Goal: Book appointment/travel/reservation

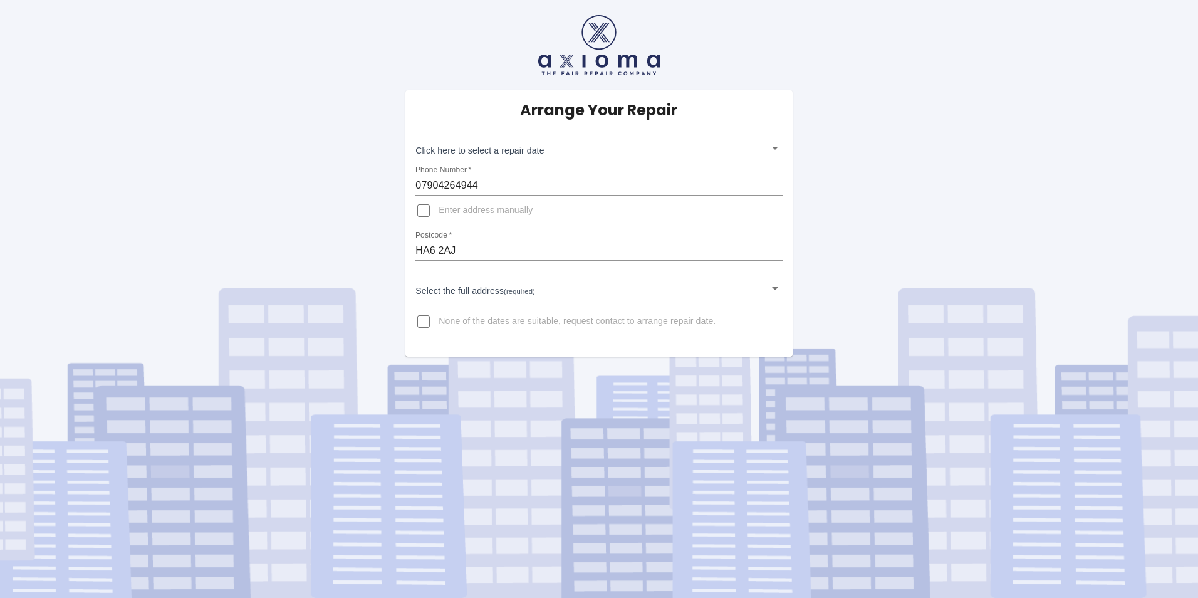
click at [778, 290] on body "Arrange Your Repair Click here to select a repair date ​ Phone Number   * 07904…" at bounding box center [599, 299] width 1198 height 598
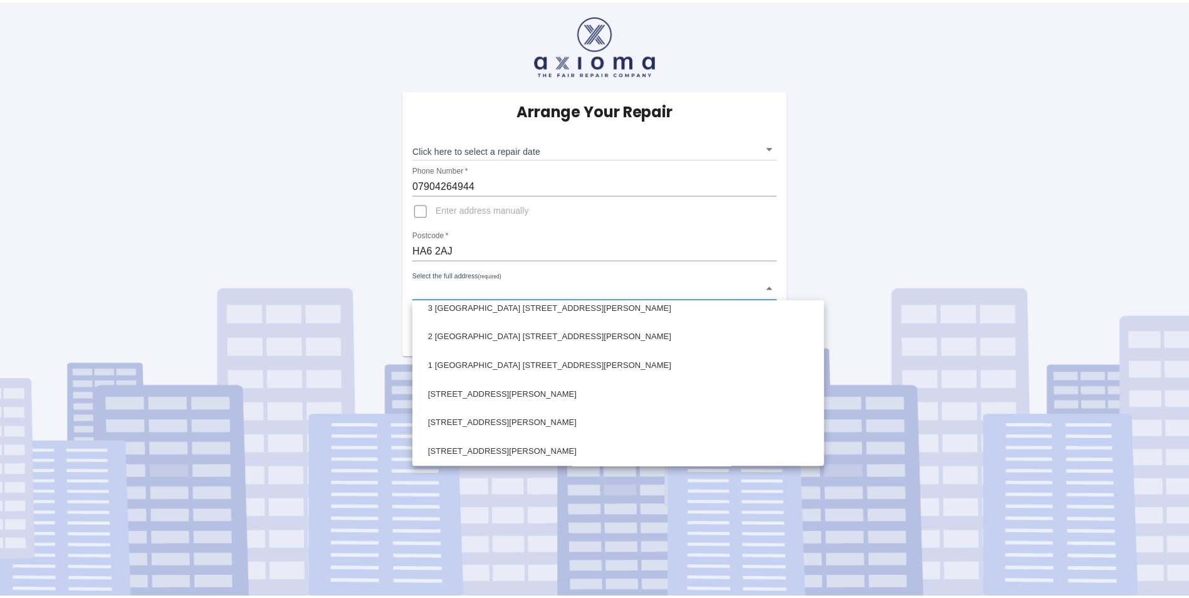
scroll to position [733, 0]
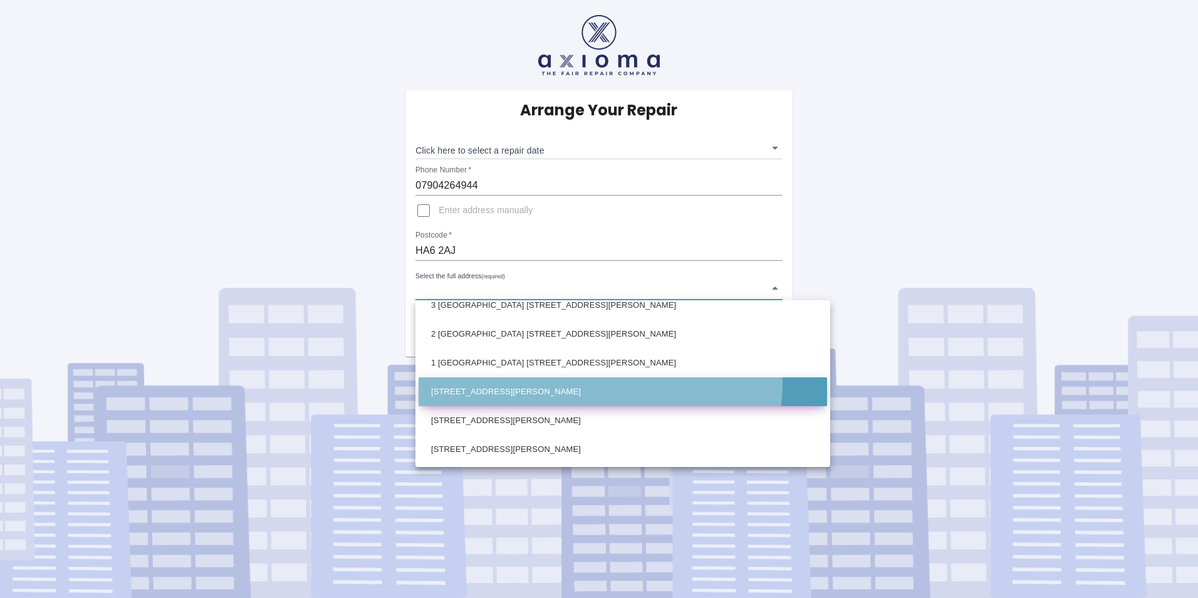
click at [600, 383] on li "[STREET_ADDRESS][PERSON_NAME]" at bounding box center [623, 391] width 409 height 29
type input "[STREET_ADDRESS][PERSON_NAME]"
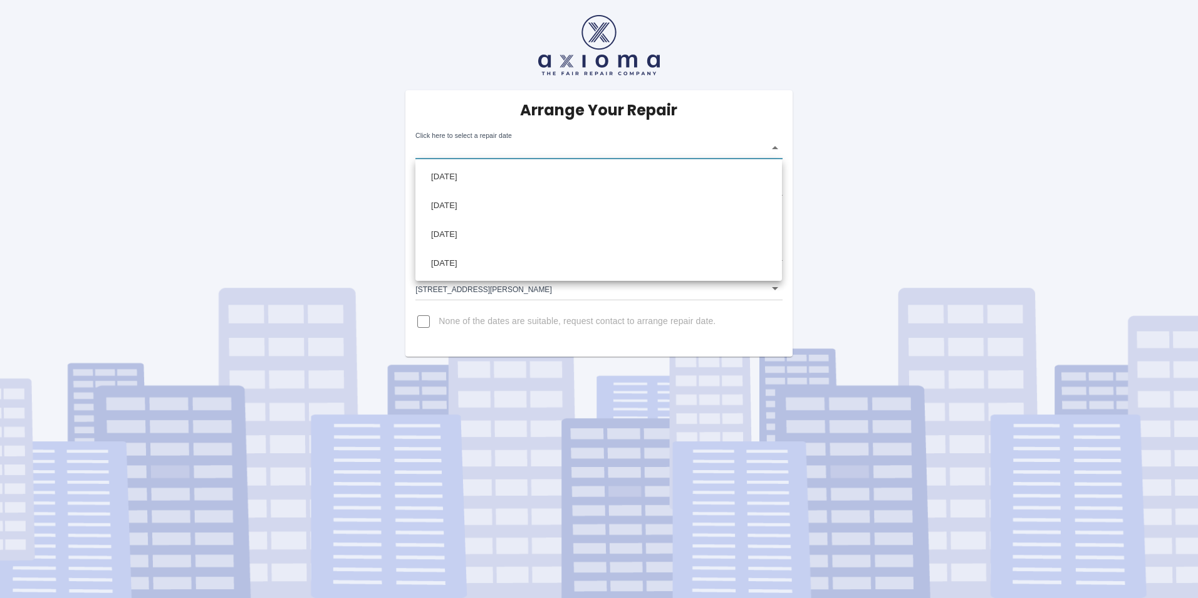
click at [544, 144] on body "Arrange Your Repair Click here to select a repair date ​ Phone Number   * 07904…" at bounding box center [599, 299] width 1198 height 598
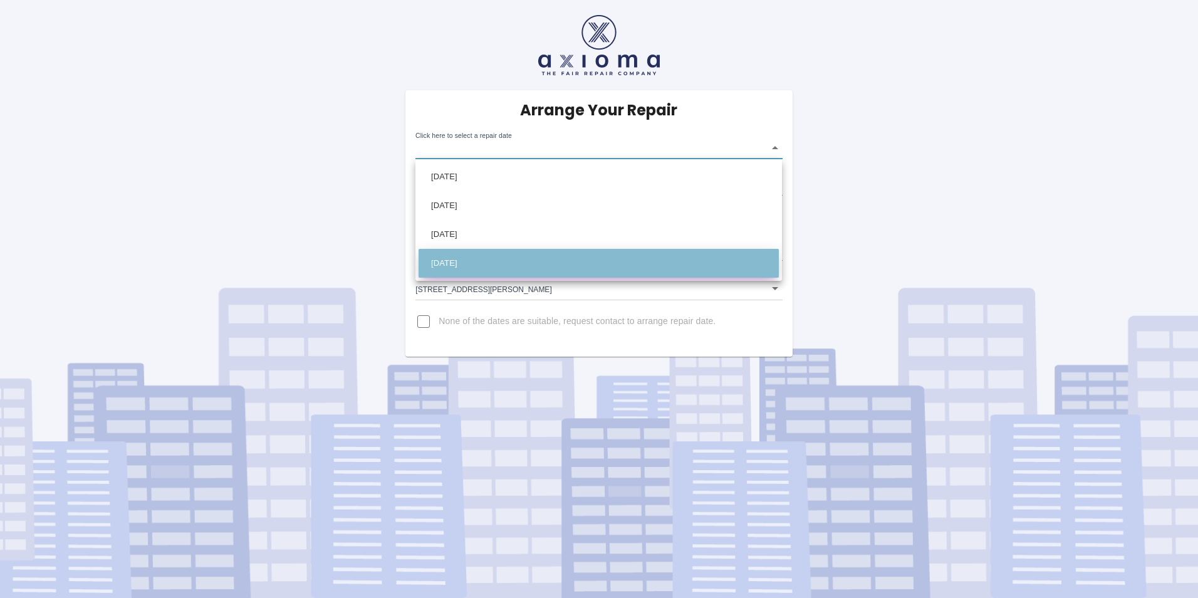
click at [446, 269] on li "[DATE]" at bounding box center [599, 263] width 360 height 29
type input "[DATE]T00:00:00.000Z"
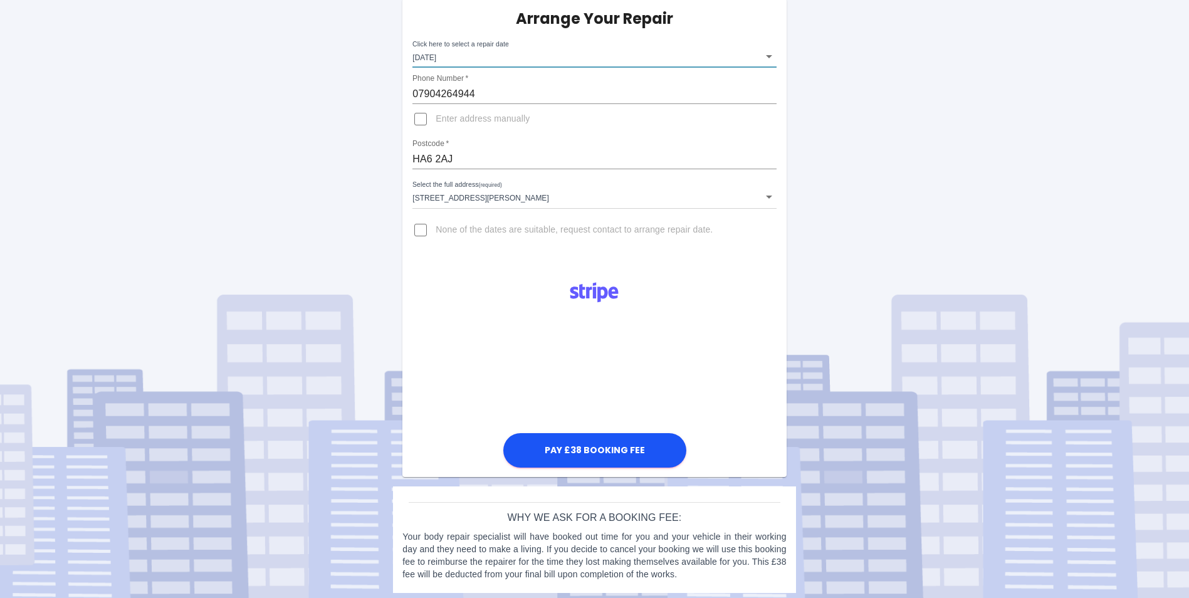
scroll to position [96, 0]
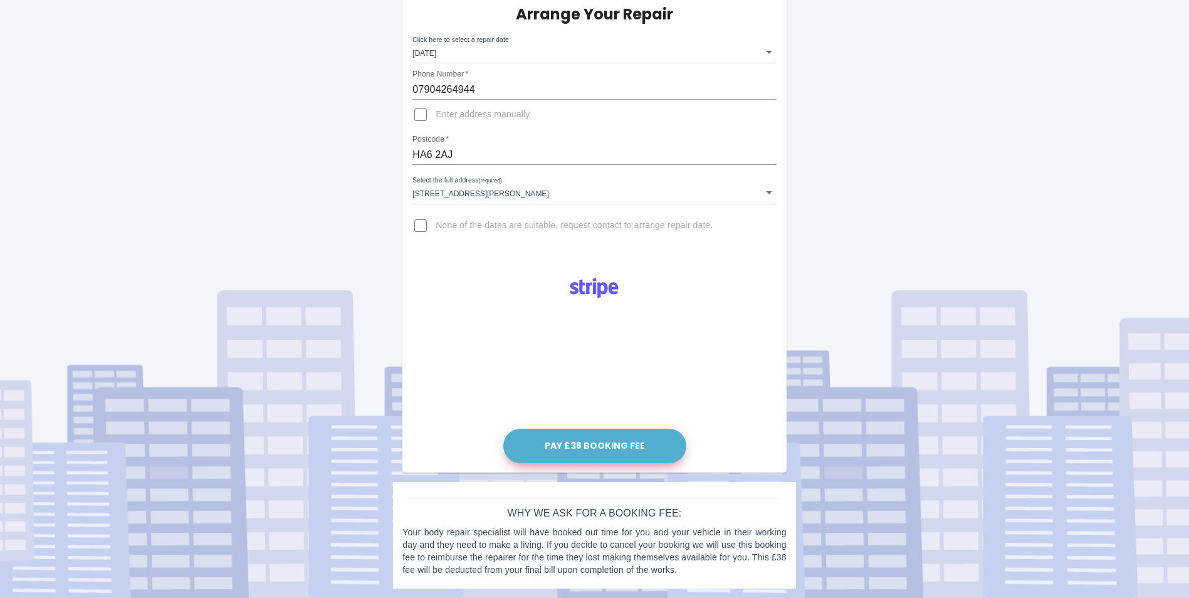
click at [567, 441] on button "Pay £38 Booking Fee" at bounding box center [594, 446] width 183 height 34
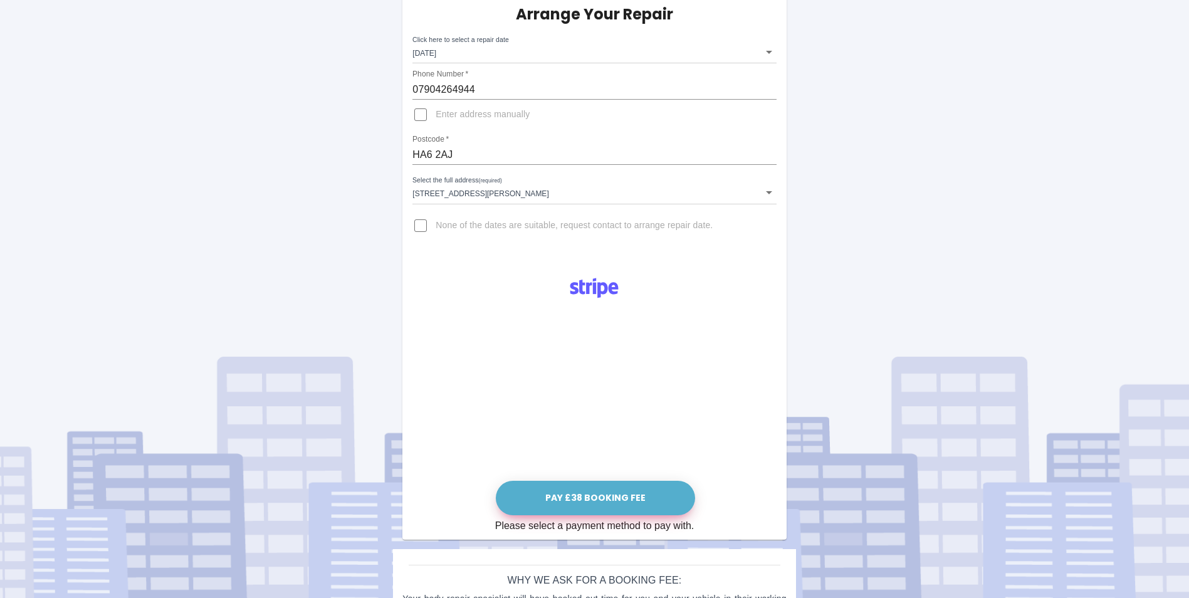
click at [610, 491] on button "Pay £38 Booking Fee" at bounding box center [595, 498] width 199 height 34
